Goal: Information Seeking & Learning: Learn about a topic

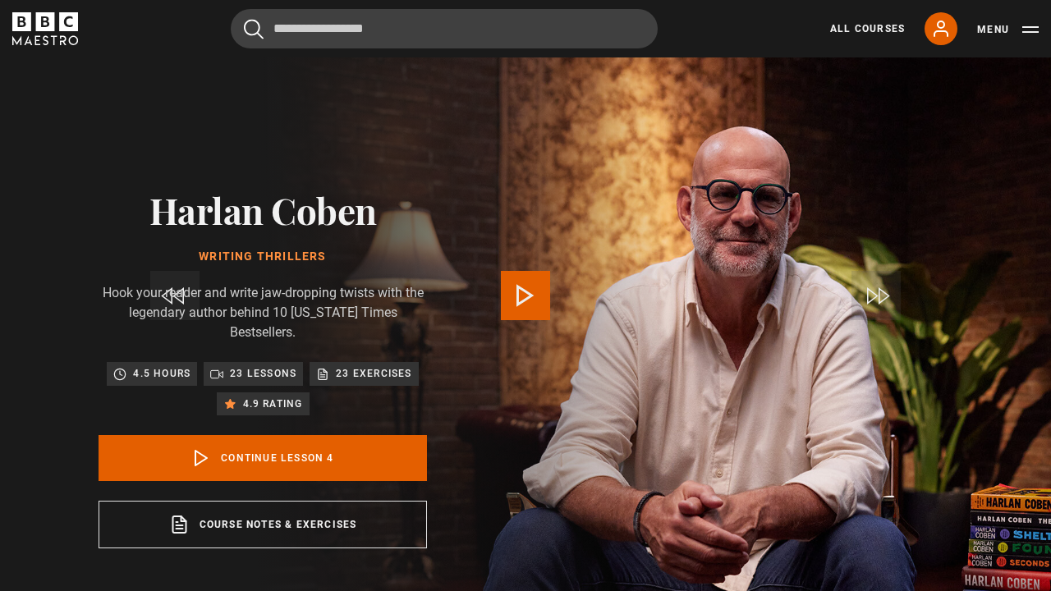
scroll to position [682, 0]
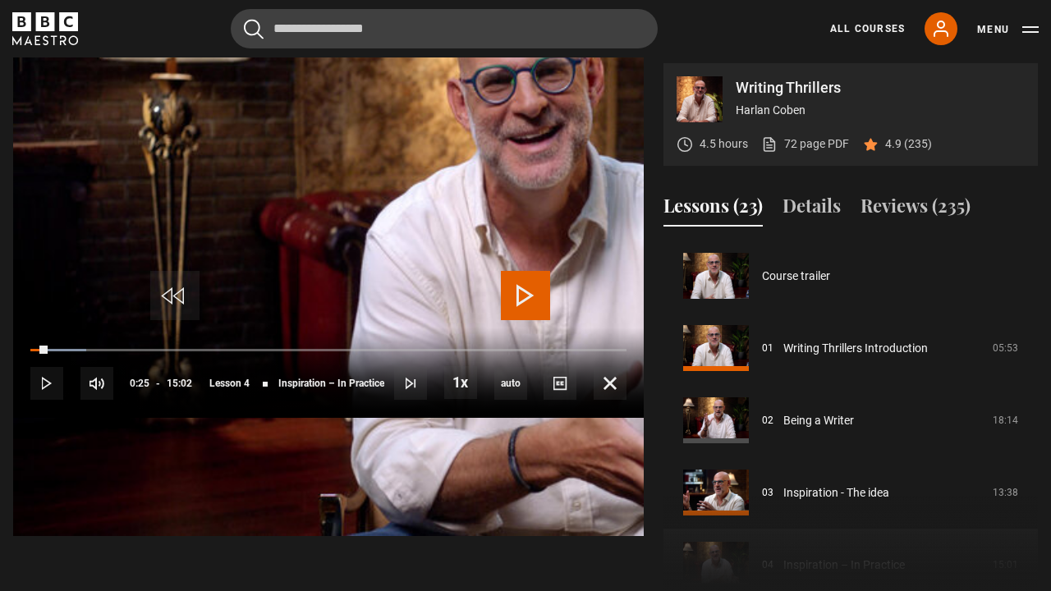
click at [529, 294] on span "Video Player" at bounding box center [525, 295] width 49 height 49
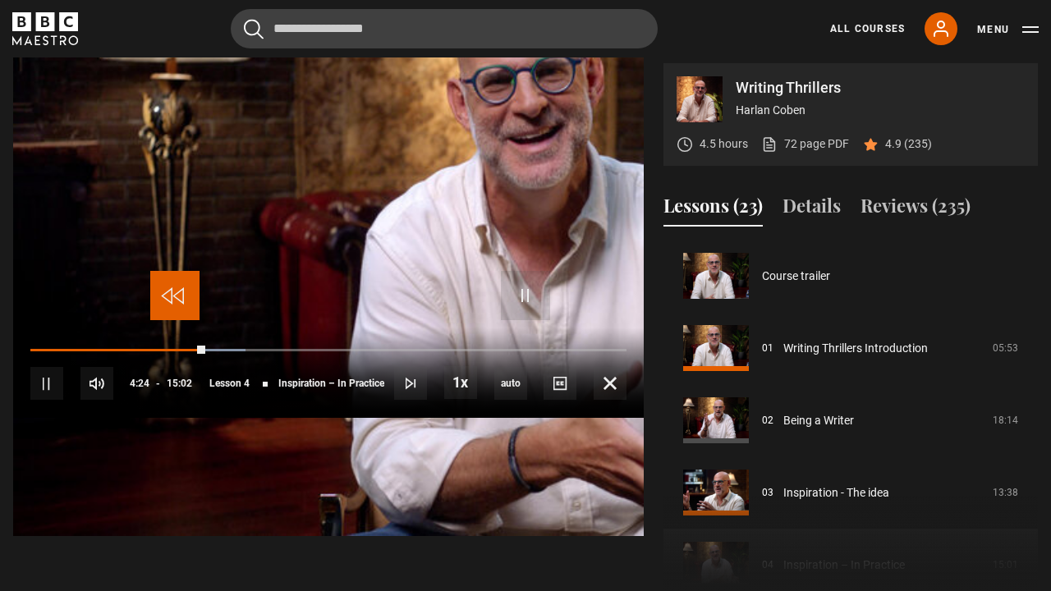
click at [172, 291] on span "Video Player" at bounding box center [174, 295] width 49 height 49
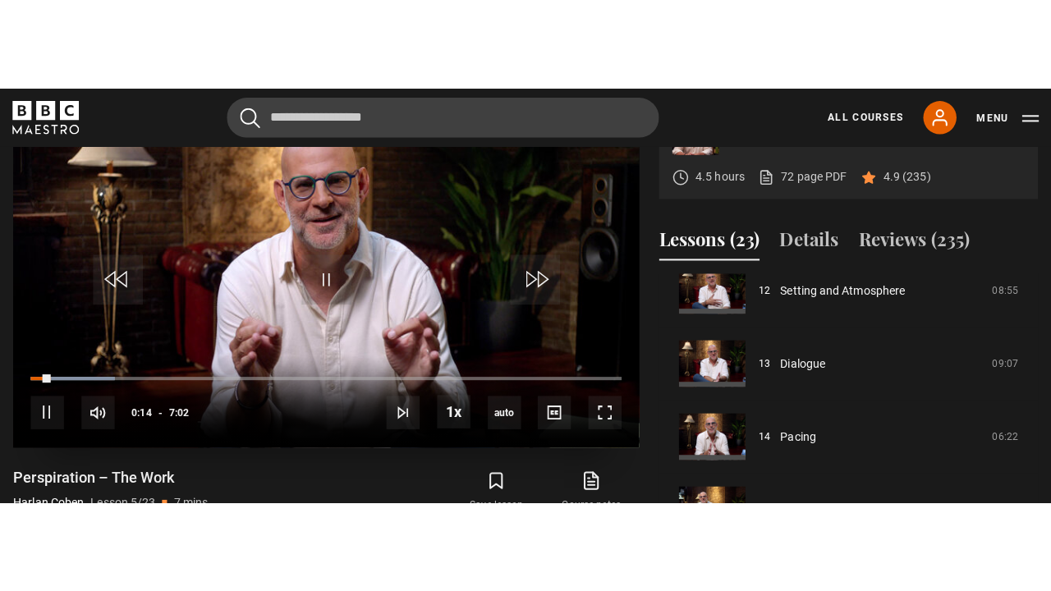
scroll to position [720, 0]
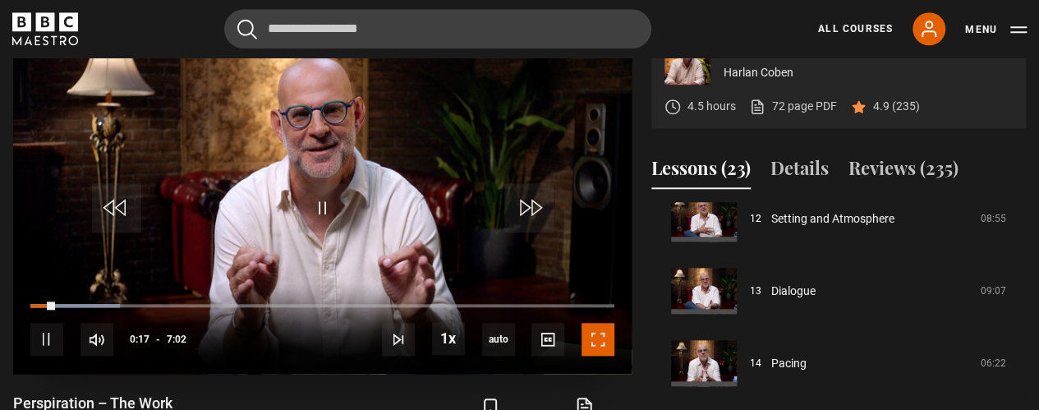
drag, startPoint x: 594, startPoint y: 340, endPoint x: 594, endPoint y: 482, distance: 142.0
click at [594, 340] on span "Video Player" at bounding box center [597, 339] width 33 height 33
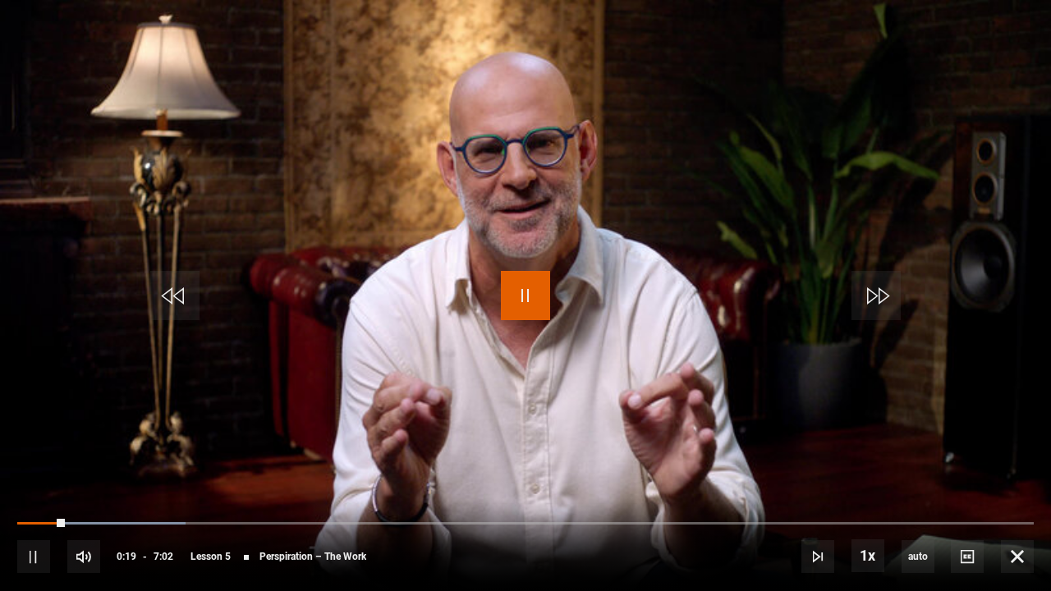
click at [521, 303] on span "Video Player" at bounding box center [525, 295] width 49 height 49
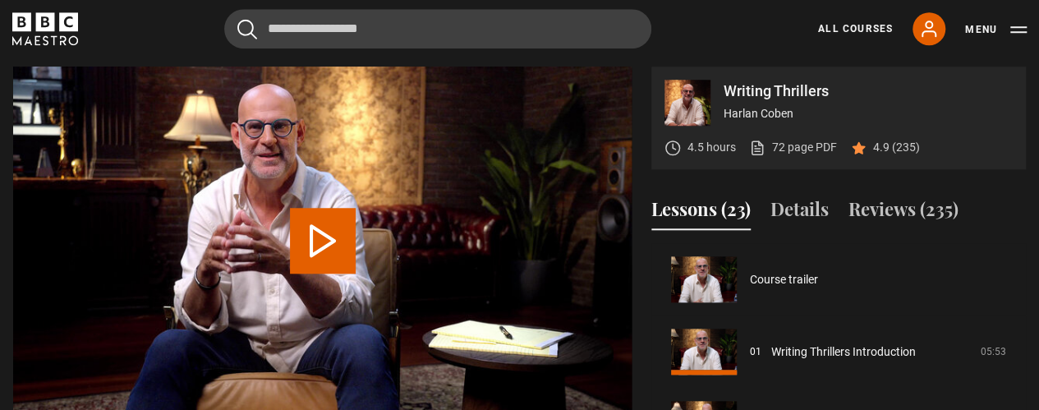
scroll to position [361, 0]
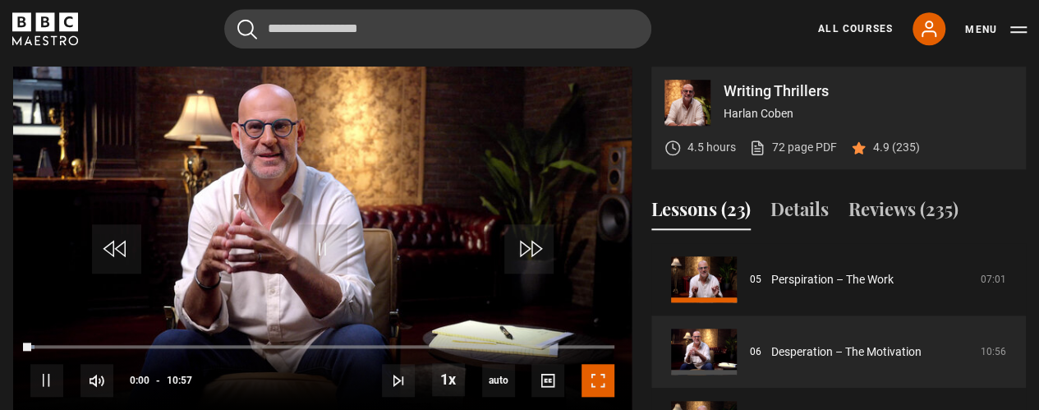
click at [594, 382] on span "Video Player" at bounding box center [597, 380] width 33 height 33
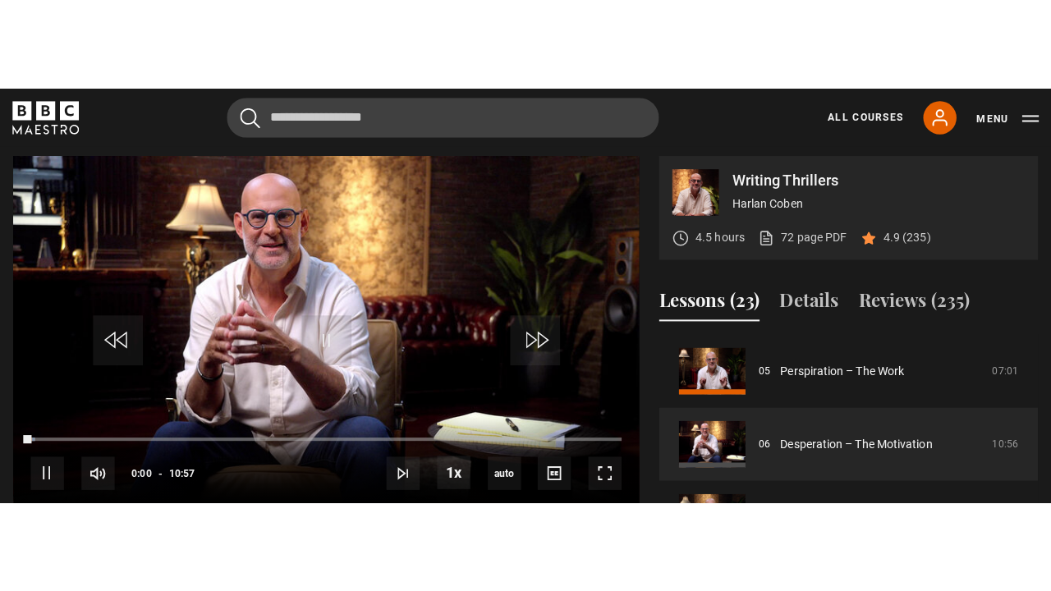
scroll to position [682, 0]
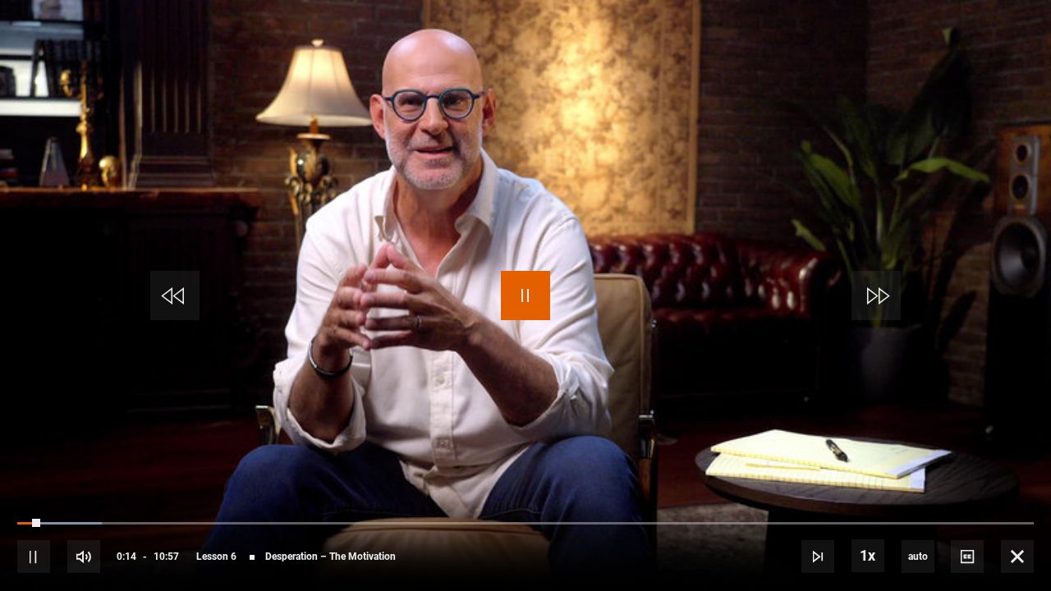
click at [526, 299] on span "Video Player" at bounding box center [525, 295] width 49 height 49
click at [527, 301] on span "Video Player" at bounding box center [525, 295] width 49 height 49
click at [527, 300] on span "Video Player" at bounding box center [525, 295] width 49 height 49
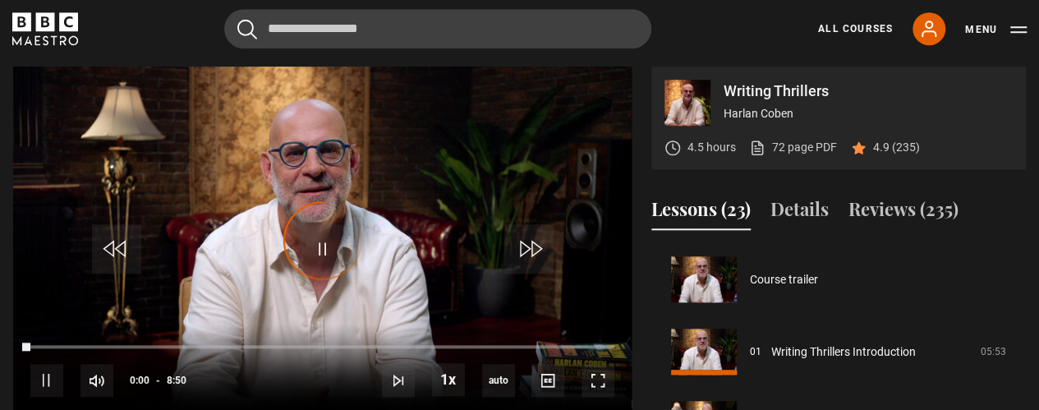
scroll to position [434, 0]
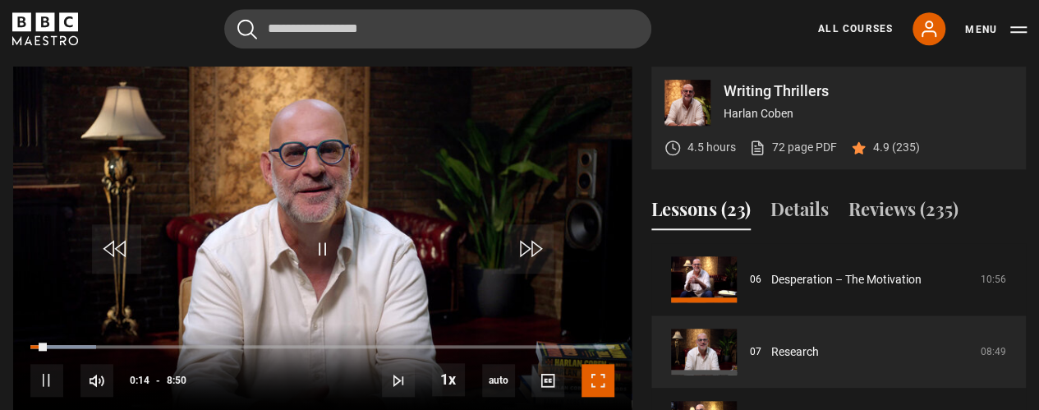
drag, startPoint x: 596, startPoint y: 379, endPoint x: 596, endPoint y: 521, distance: 142.0
click at [596, 379] on span "Video Player" at bounding box center [597, 380] width 33 height 33
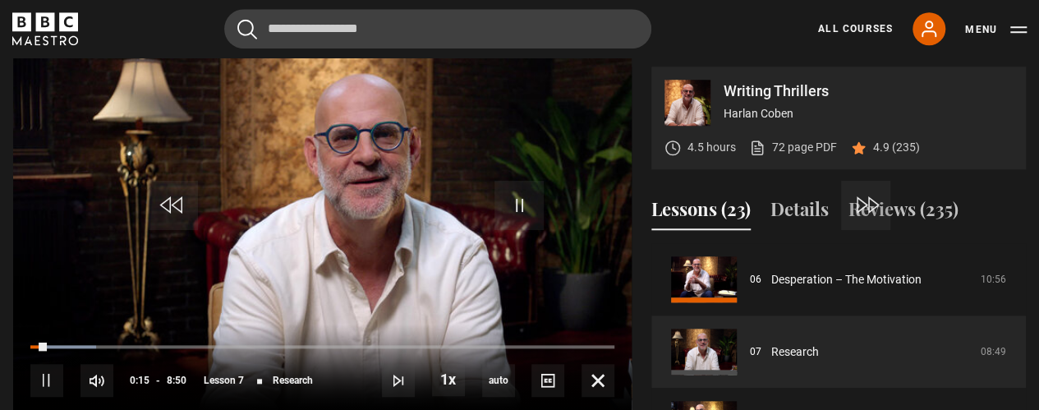
scroll to position [682, 0]
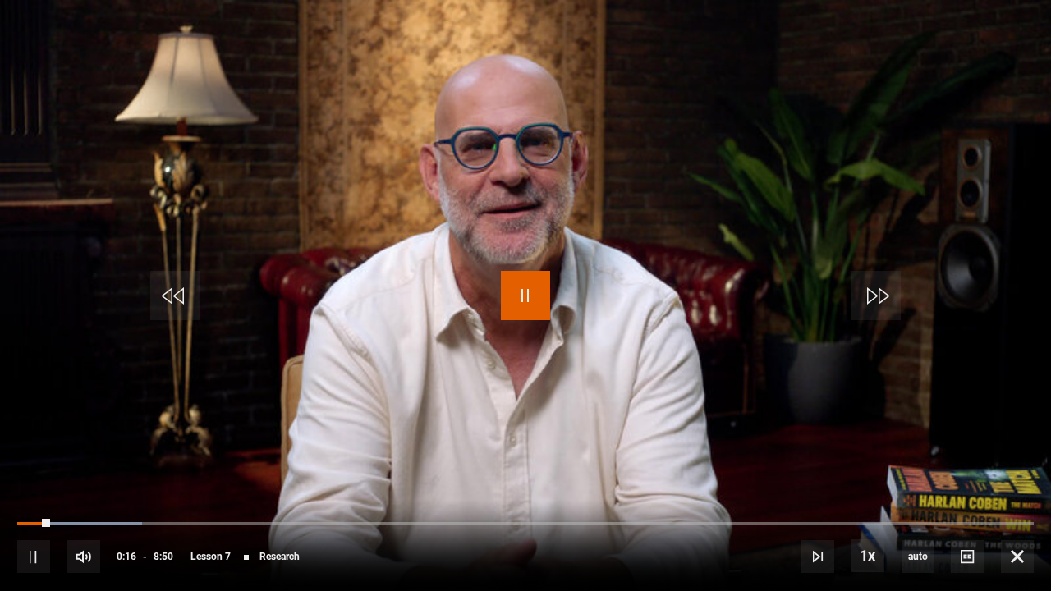
click at [537, 292] on span "Video Player" at bounding box center [525, 295] width 49 height 49
click at [536, 291] on span "Video Player" at bounding box center [525, 295] width 49 height 49
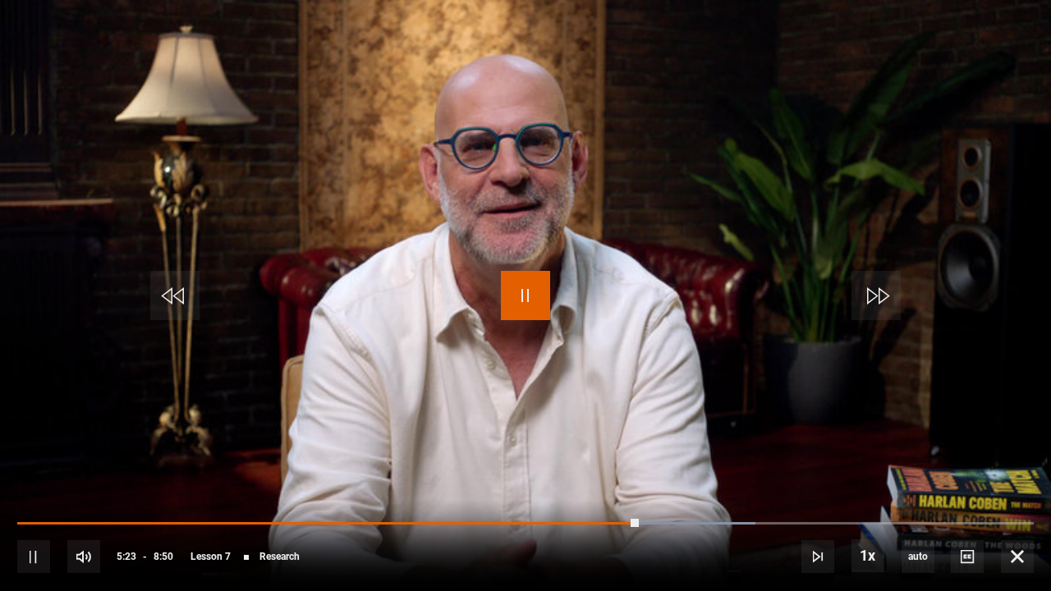
click at [509, 288] on span "Video Player" at bounding box center [525, 295] width 49 height 49
click at [527, 296] on span "Video Player" at bounding box center [525, 295] width 49 height 49
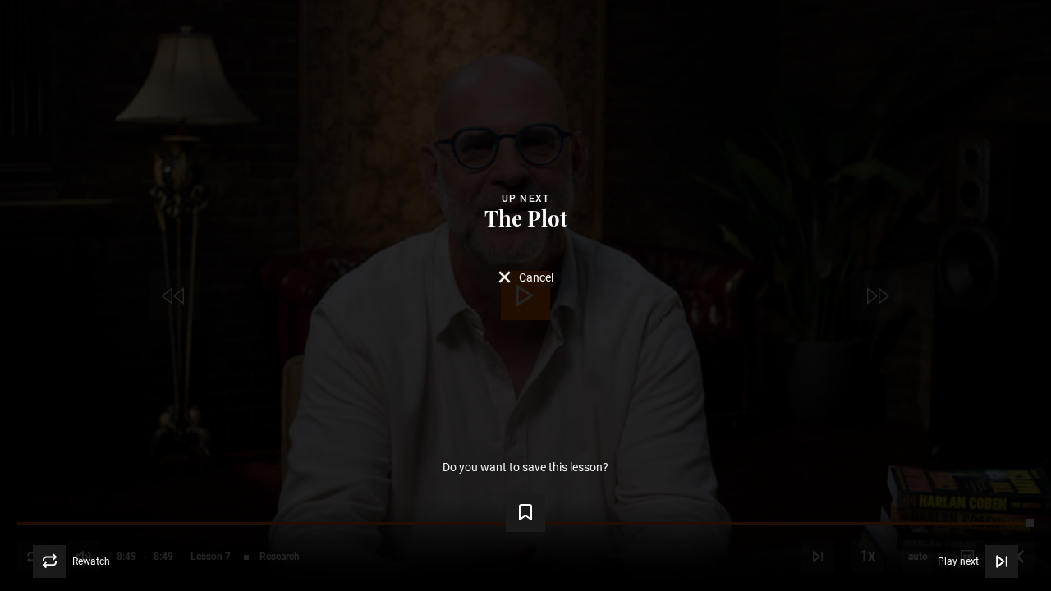
click at [528, 298] on div "Lesson Completed Up next The Plot Cancel Do you want to save this lesson? Save …" at bounding box center [525, 295] width 1051 height 591
click at [503, 297] on button "Cancel" at bounding box center [525, 295] width 55 height 12
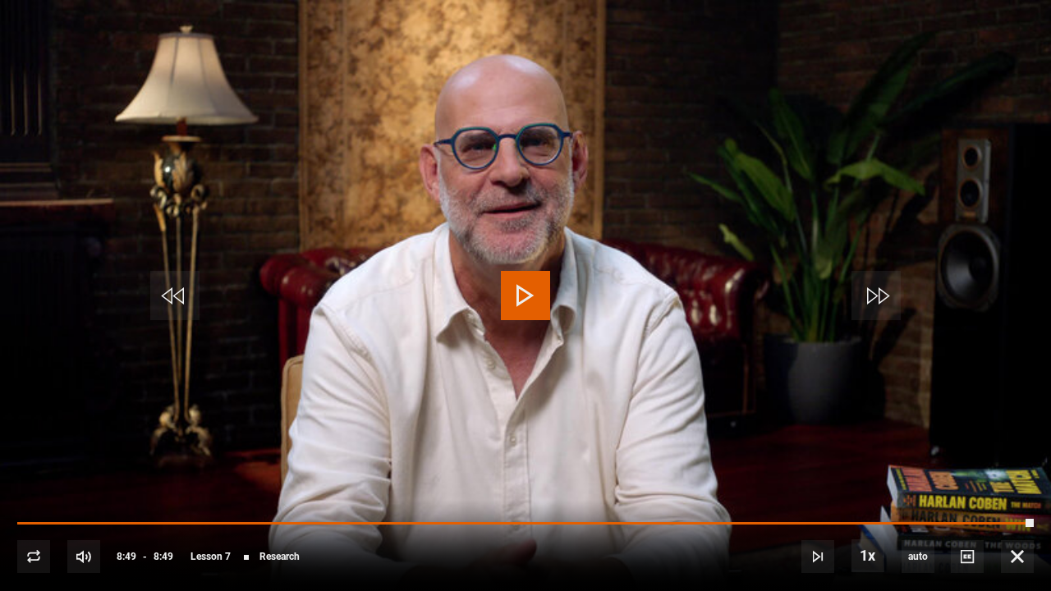
click at [530, 290] on span "Video Player" at bounding box center [525, 295] width 49 height 49
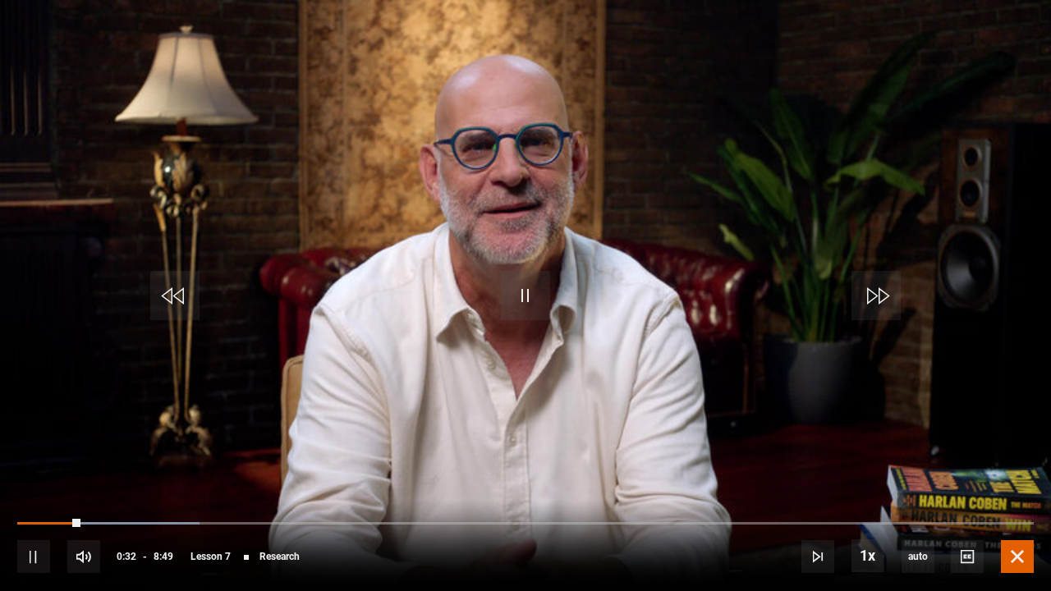
click at [1022, 557] on span "Video Player" at bounding box center [1017, 556] width 33 height 33
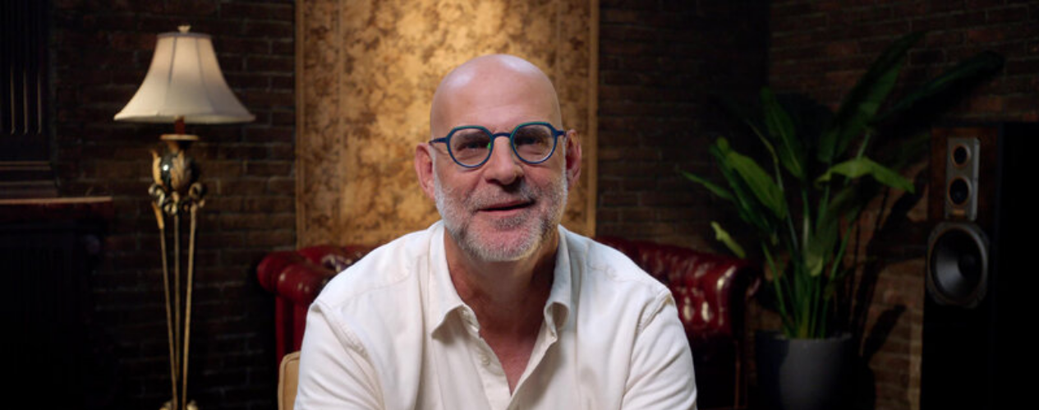
scroll to position [536, 0]
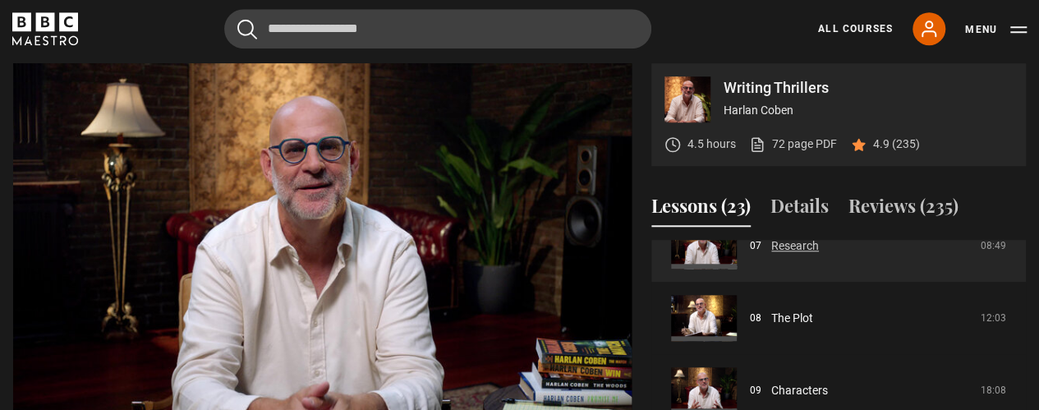
click at [771, 246] on link "Research" at bounding box center [795, 245] width 48 height 17
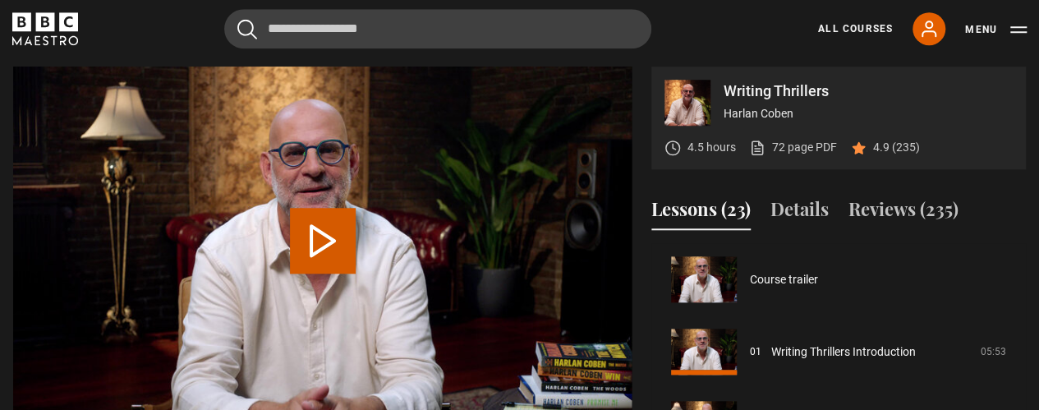
scroll to position [434, 0]
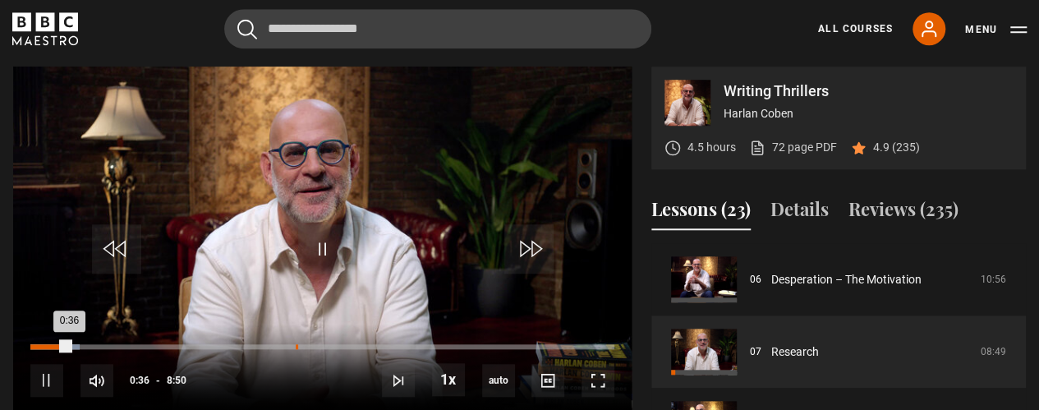
drag, startPoint x: 72, startPoint y: 343, endPoint x: 295, endPoint y: 346, distance: 222.5
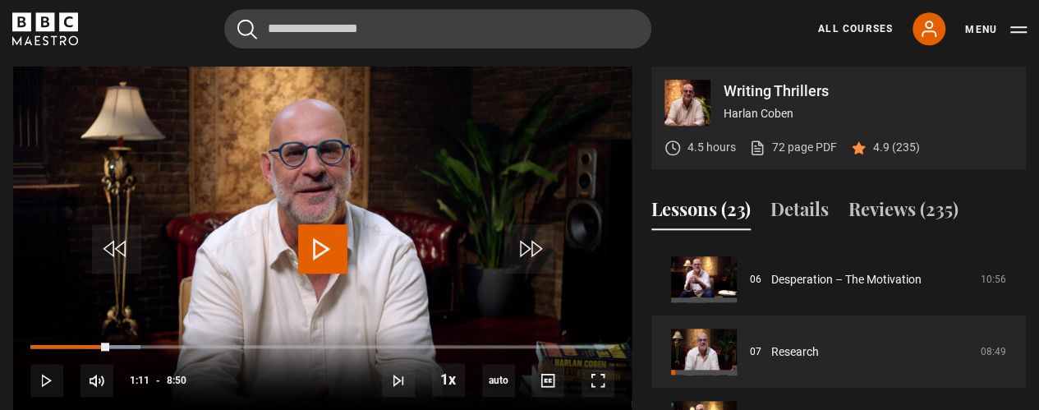
drag, startPoint x: 70, startPoint y: 345, endPoint x: 117, endPoint y: 352, distance: 48.2
click at [117, 352] on div "10s Skip Back 10 seconds Play 10s Skip Forward 10 seconds Loaded : 18.87% 1:00 …" at bounding box center [322, 369] width 618 height 91
drag, startPoint x: 113, startPoint y: 346, endPoint x: 166, endPoint y: 347, distance: 52.6
click at [166, 347] on div "10s Skip Back 10 seconds Play 10s Skip Forward 10 seconds Loaded : 23.58% 2:04 …" at bounding box center [322, 369] width 618 height 91
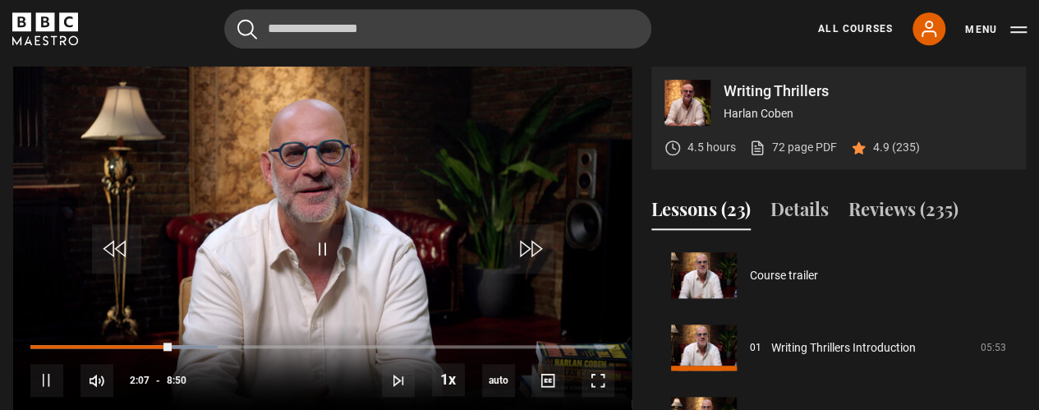
scroll to position [0, 0]
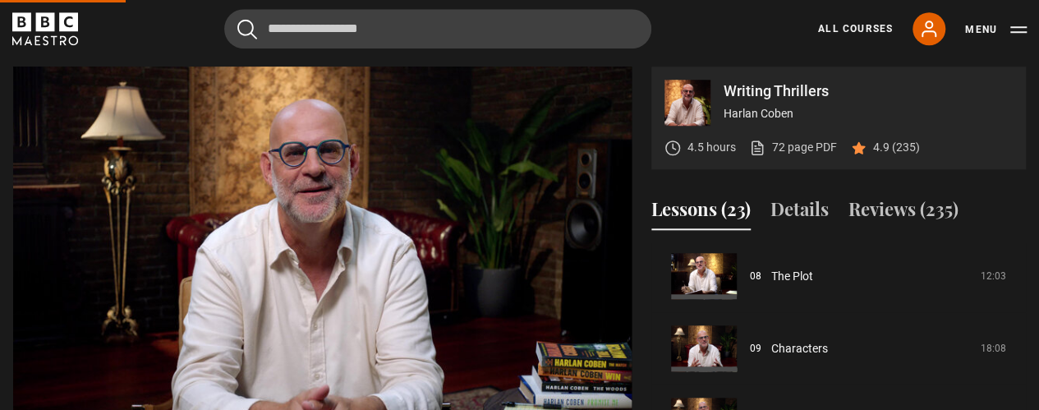
scroll to position [534, 0]
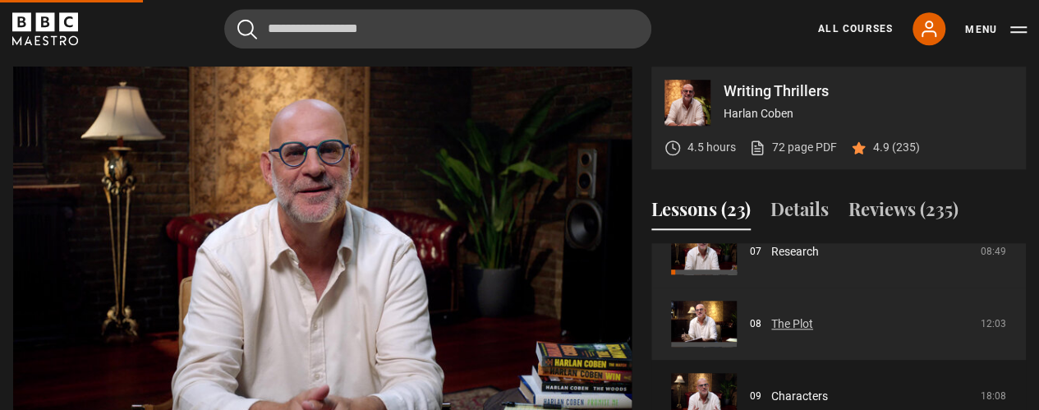
click at [795, 324] on link "The Plot" at bounding box center [792, 323] width 42 height 17
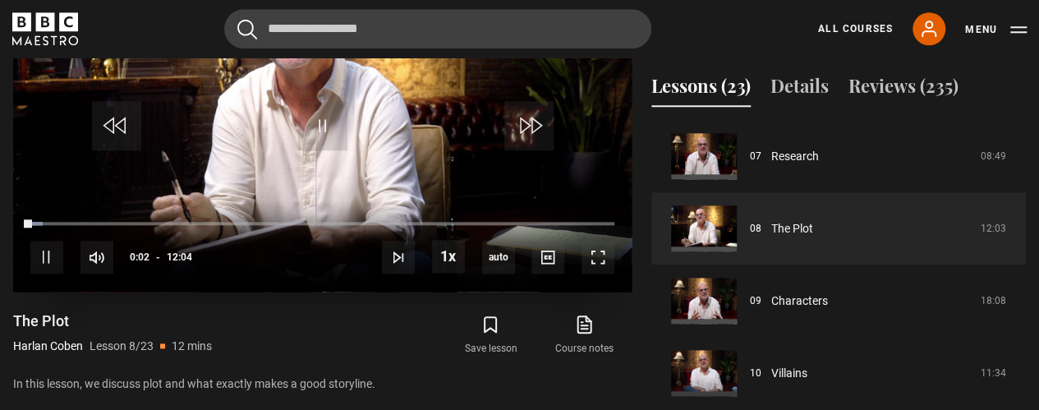
scroll to position [823, 0]
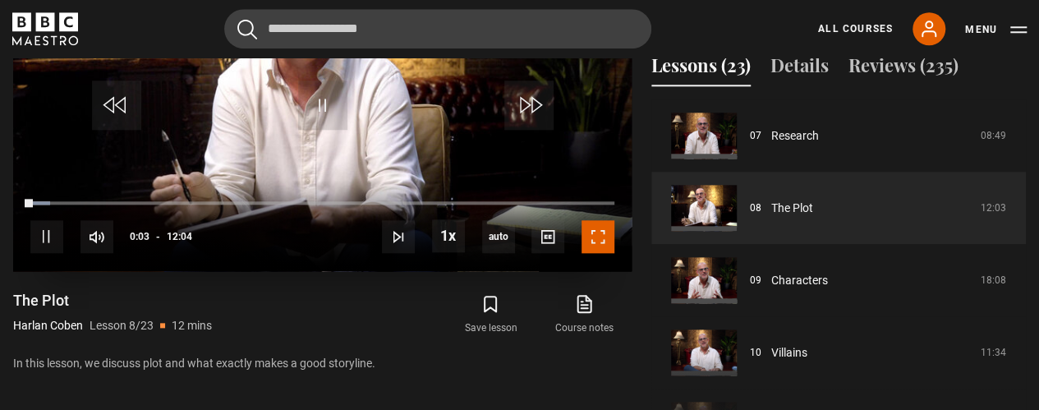
click at [588, 243] on span "Video Player" at bounding box center [597, 236] width 33 height 33
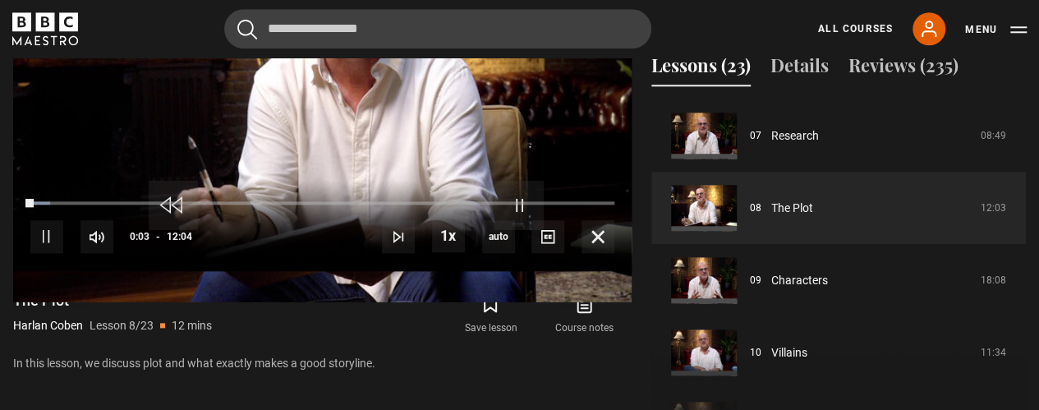
scroll to position [745, 0]
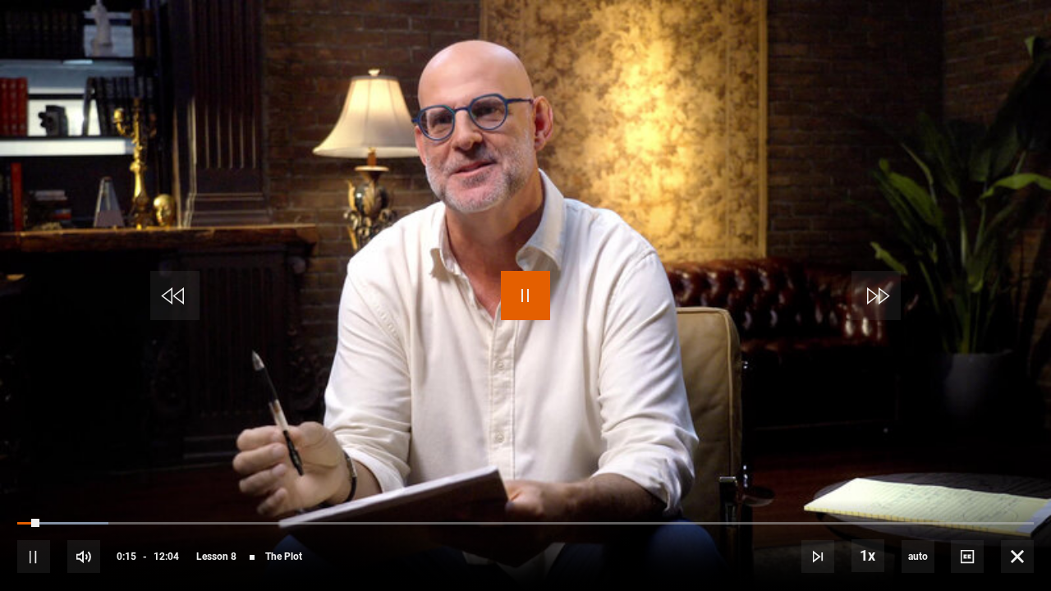
click at [529, 295] on span "Video Player" at bounding box center [525, 295] width 49 height 49
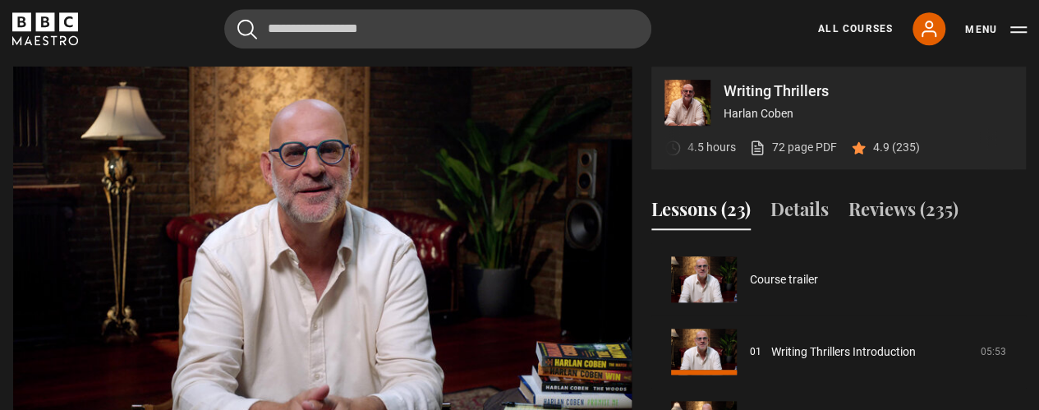
scroll to position [434, 0]
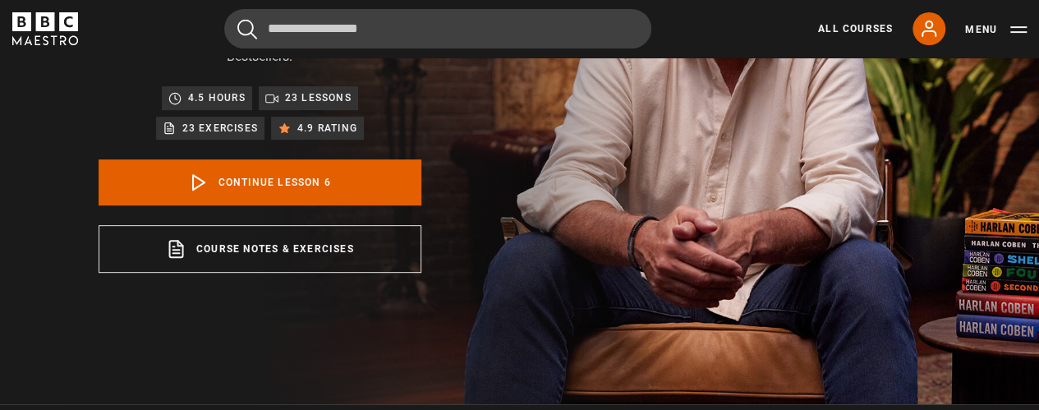
scroll to position [679, 0]
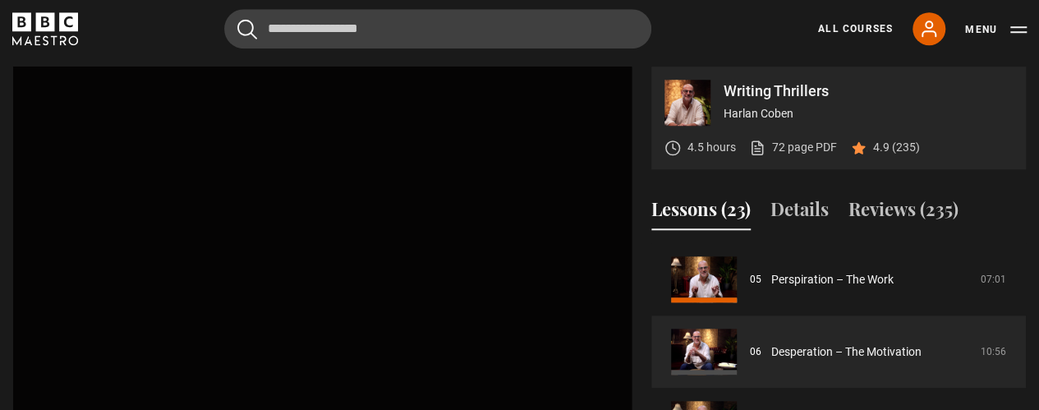
click at [385, 210] on video "Video Player is loading. Play Lesson Desperation – The Motivation 10s Skip Back…" at bounding box center [322, 241] width 618 height 348
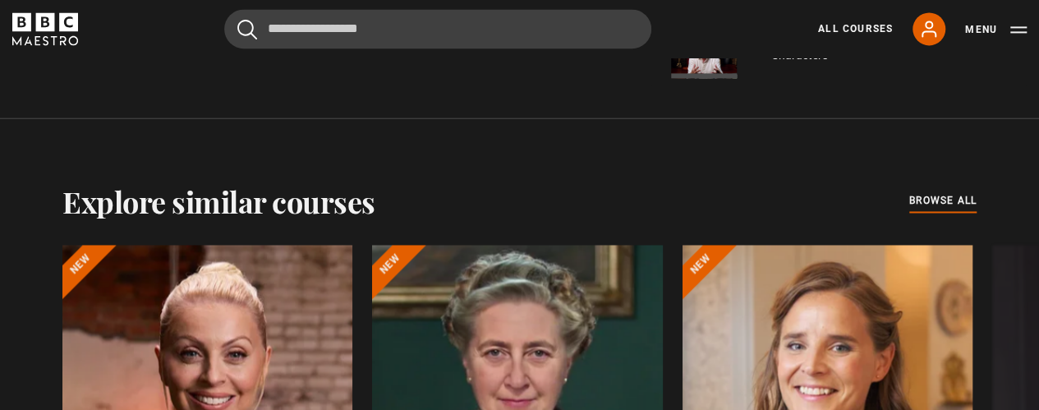
scroll to position [741, 0]
